Goal: Task Accomplishment & Management: Use online tool/utility

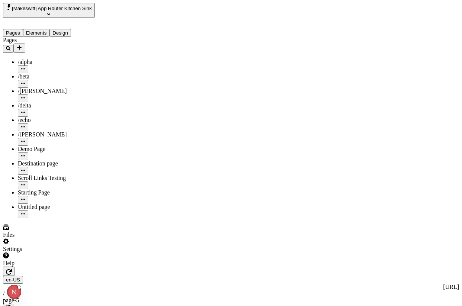
click at [12, 269] on icon "button" at bounding box center [9, 272] width 6 height 6
click at [15, 267] on button "button" at bounding box center [9, 271] width 12 height 9
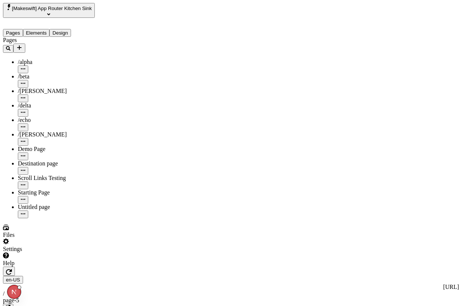
click at [15, 267] on button "button" at bounding box center [9, 271] width 12 height 9
click at [12, 269] on icon "button" at bounding box center [9, 272] width 6 height 6
